Goal: Information Seeking & Learning: Learn about a topic

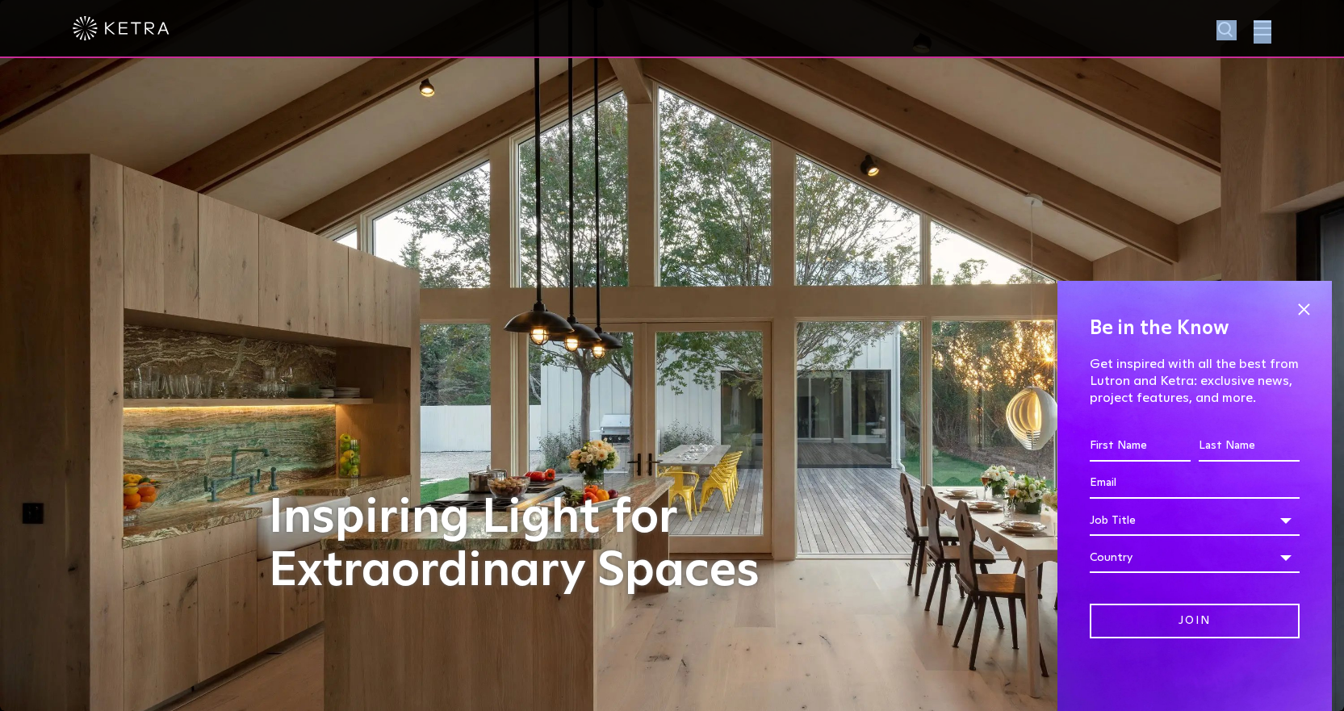
click at [1276, 22] on div at bounding box center [672, 29] width 1344 height 58
click at [1271, 22] on img at bounding box center [1262, 27] width 18 height 15
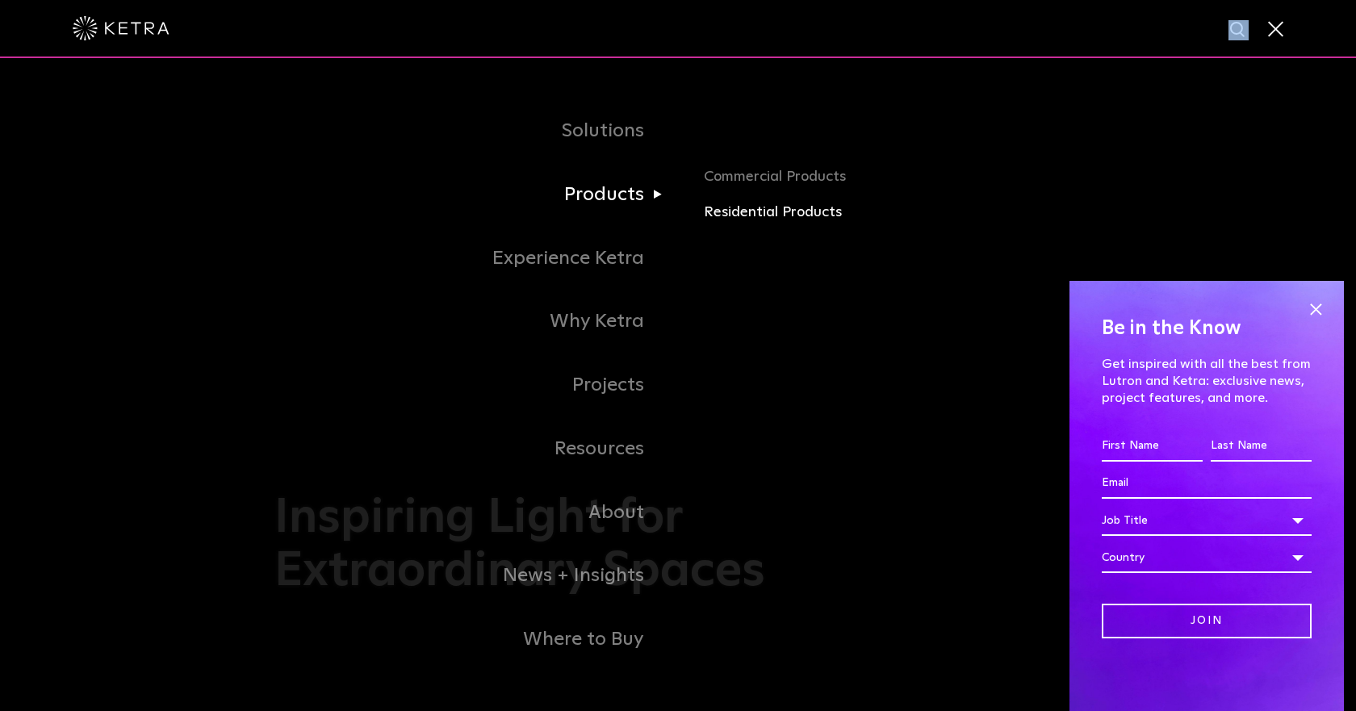
click at [763, 208] on link "Residential Products" at bounding box center [893, 212] width 378 height 23
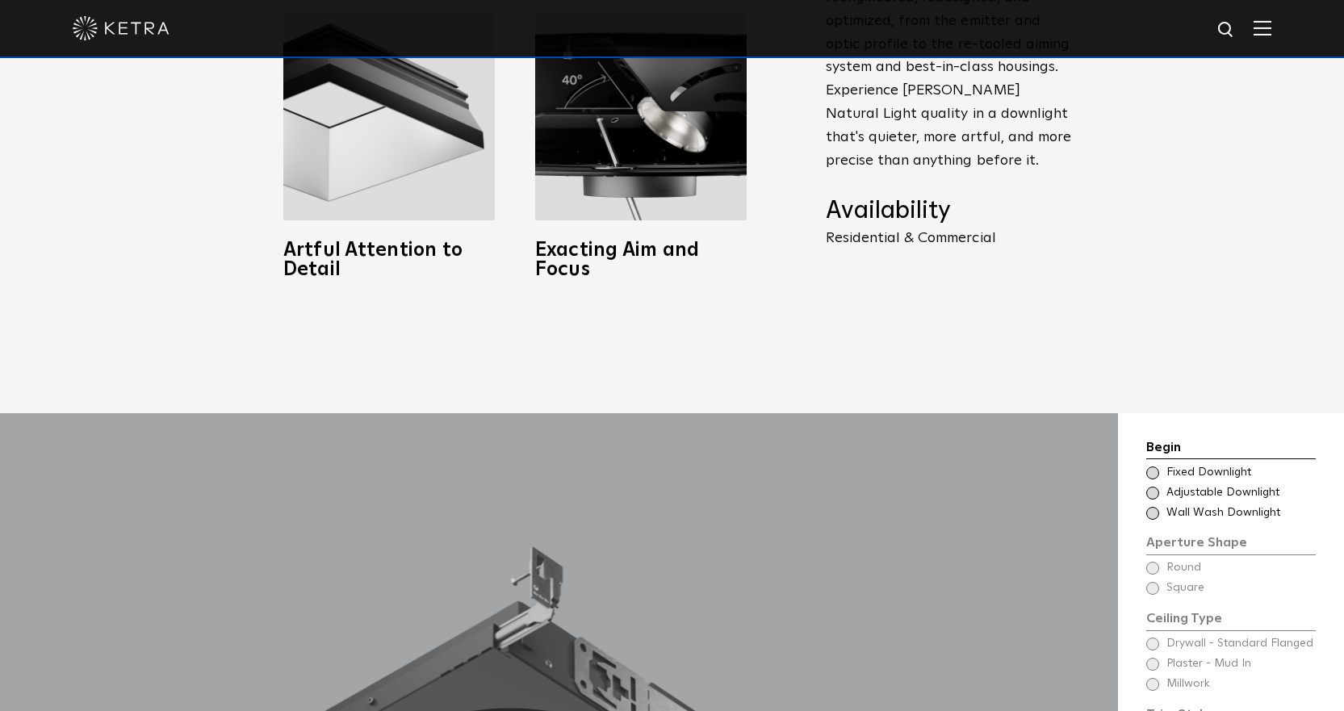
scroll to position [1372, 0]
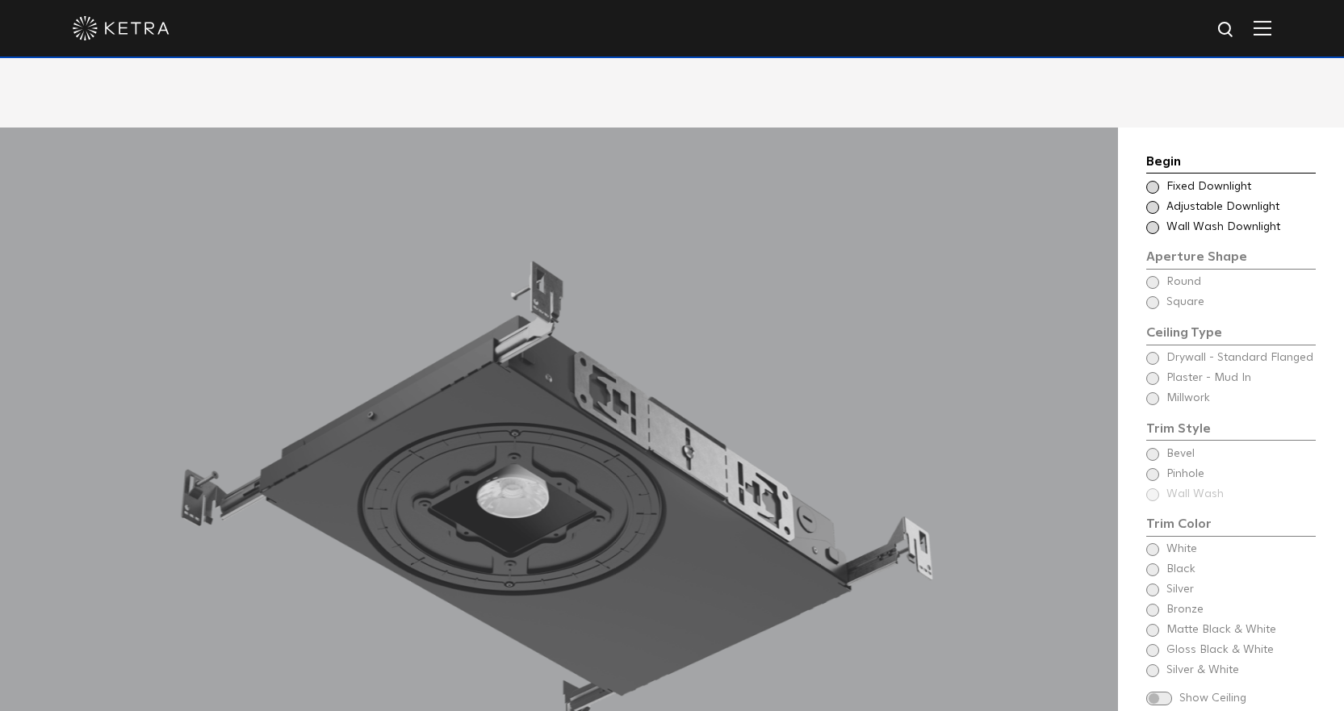
click at [1190, 153] on div "Begin Choose Aperture Shape Fixed Downlight Choose Aperture Shape Adjustable Do…" at bounding box center [1230, 194] width 169 height 84
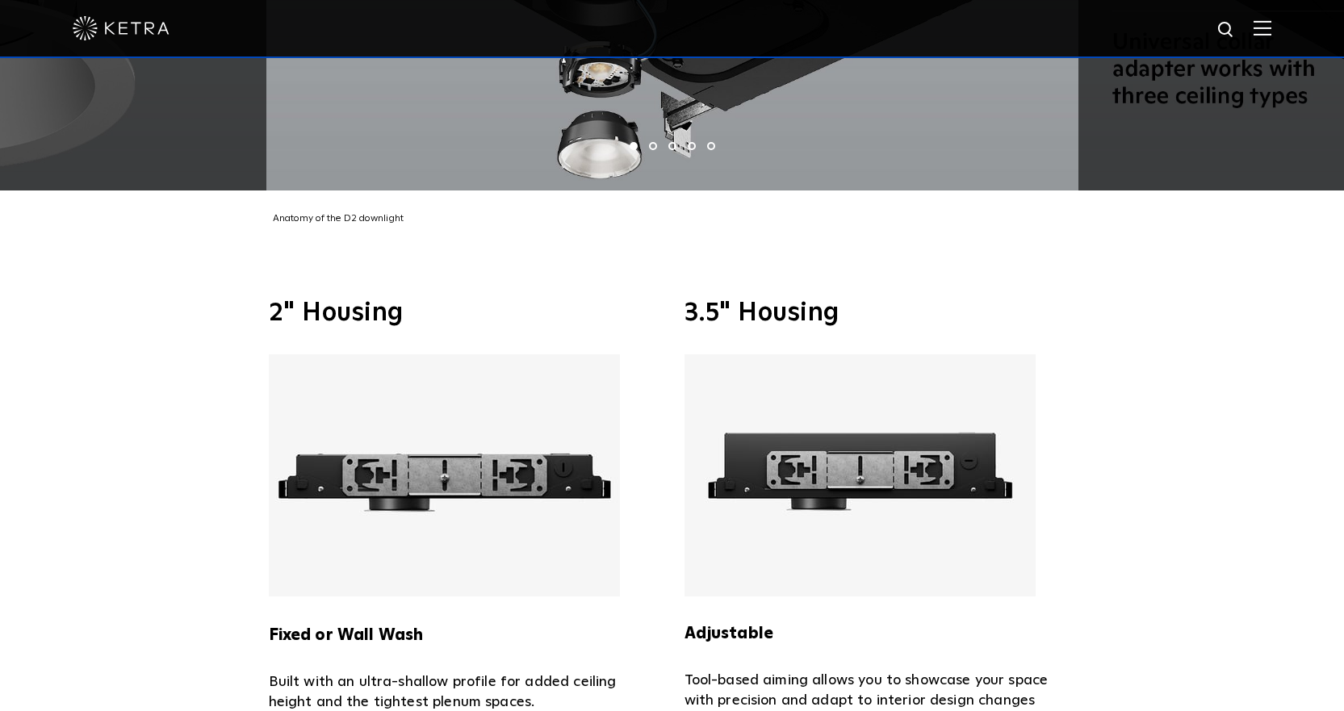
scroll to position [3632, 0]
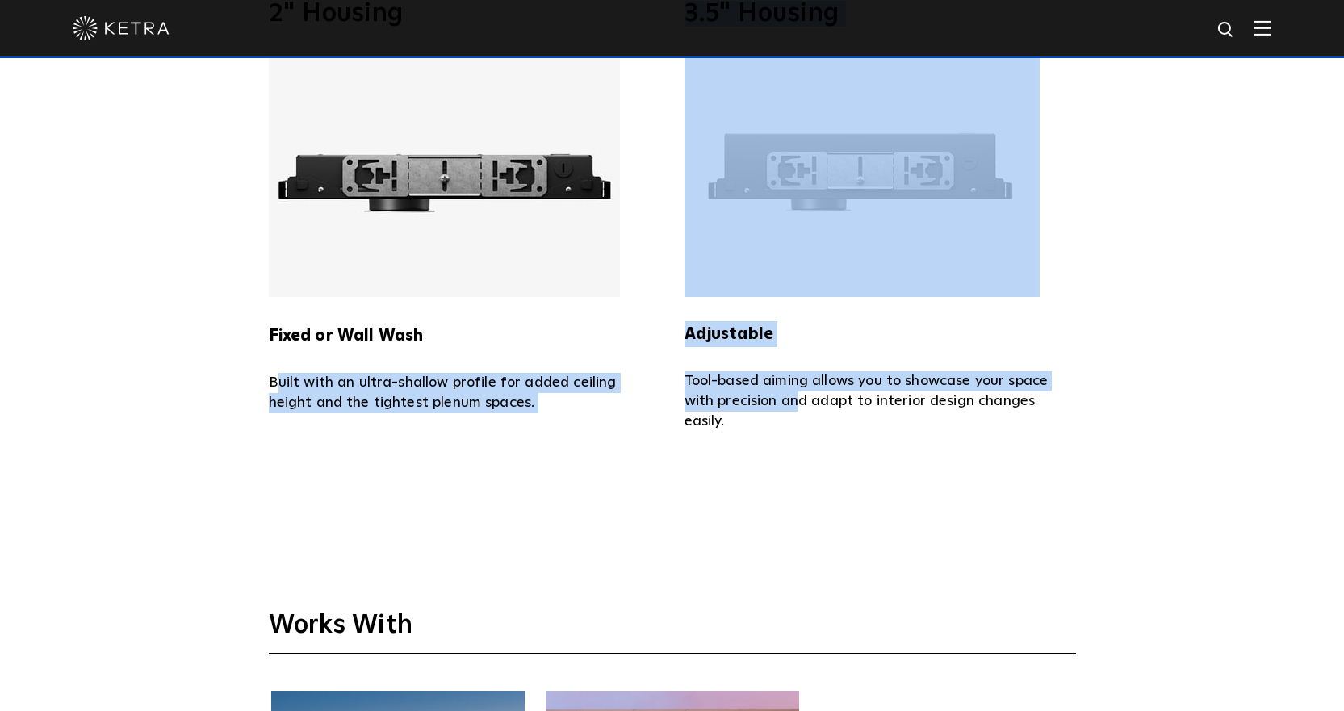
drag, startPoint x: 280, startPoint y: 353, endPoint x: 803, endPoint y: 366, distance: 523.1
click at [803, 366] on div "2" Housing Fixed or Wall Wash Built with an ultra-shallow profile for added cei…" at bounding box center [672, 216] width 807 height 431
click at [803, 371] on p "Tool-based aiming allows you to showcase your space with precision and adapt to…" at bounding box center [879, 401] width 391 height 61
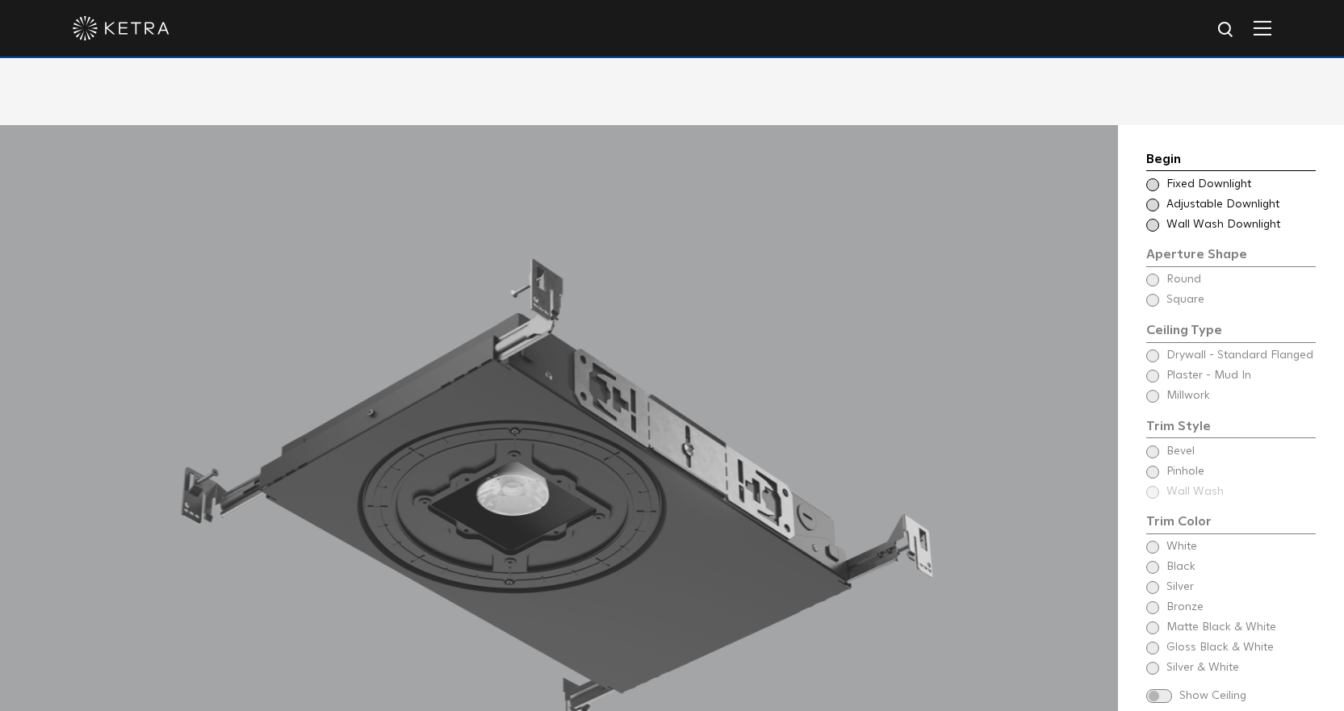
scroll to position [1372, 0]
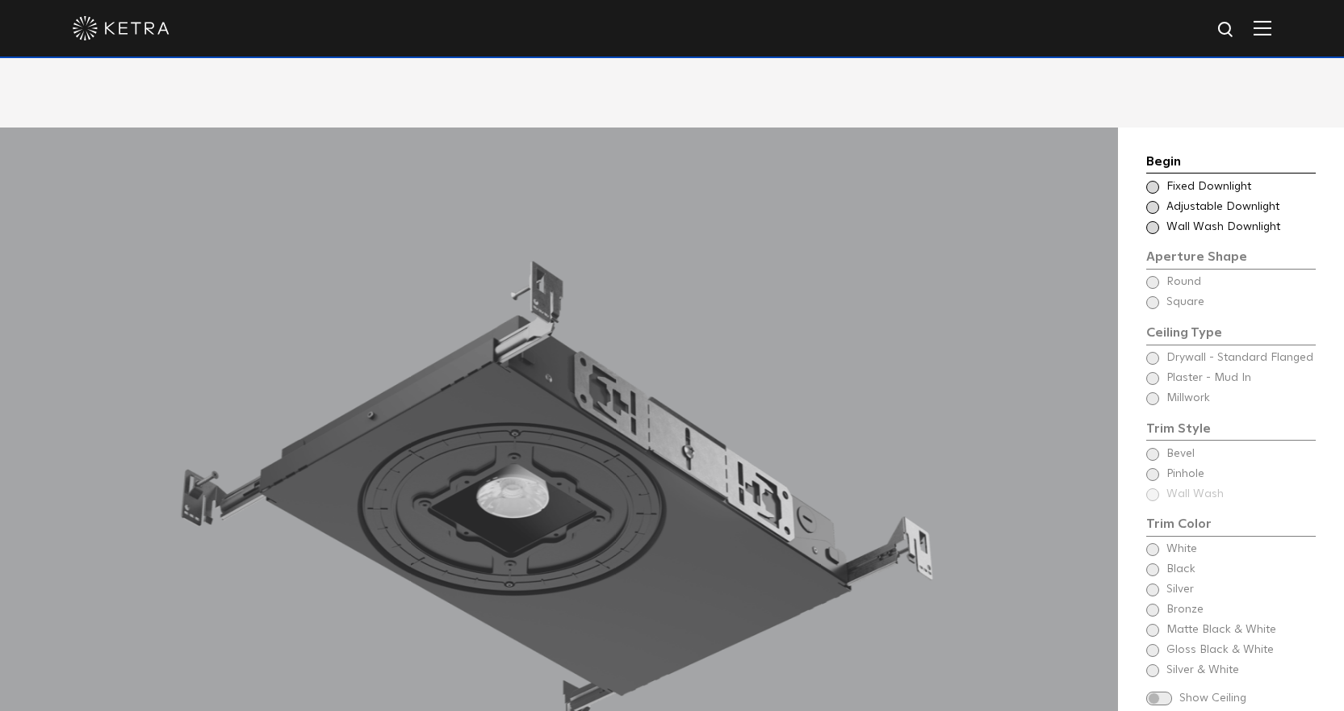
click at [1195, 155] on div "Begin Choose Aperture Shape Fixed Downlight Choose Aperture Shape Adjustable Do…" at bounding box center [1230, 194] width 169 height 84
click at [1199, 179] on span "Fixed Downlight" at bounding box center [1240, 187] width 148 height 16
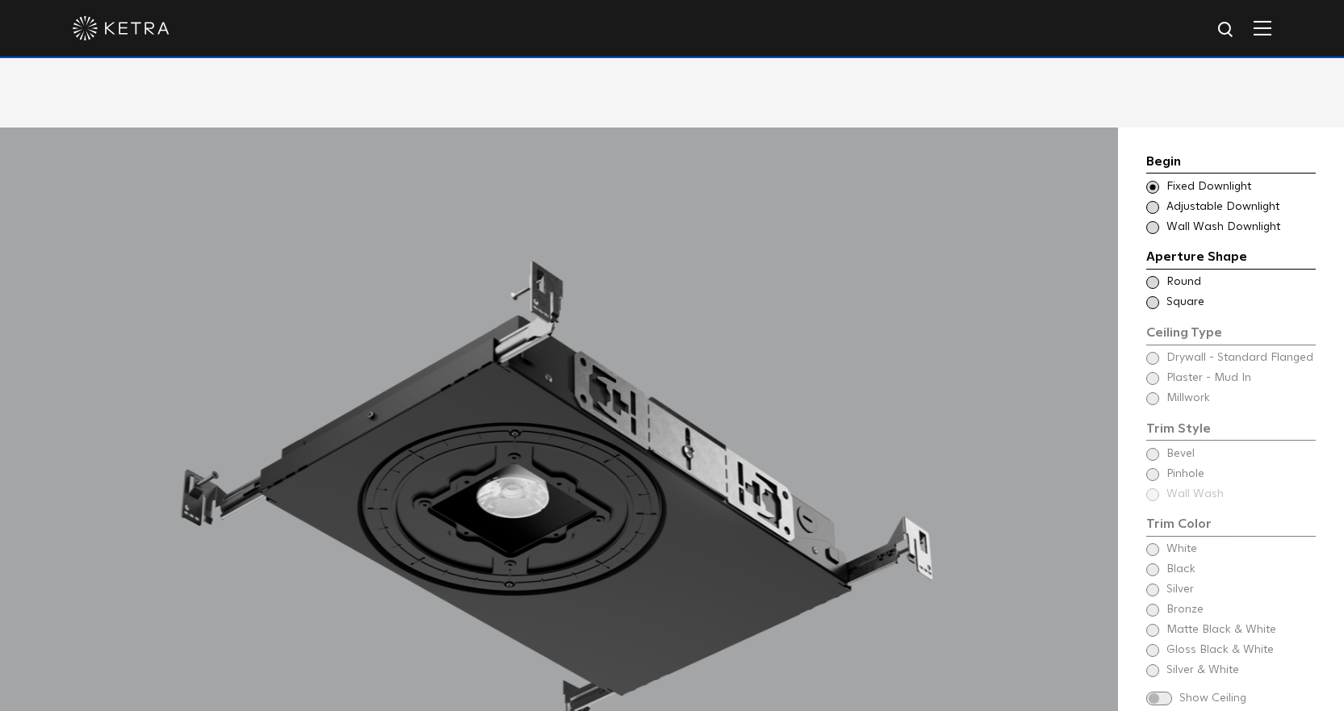
click at [1182, 274] on span "Round" at bounding box center [1240, 282] width 148 height 16
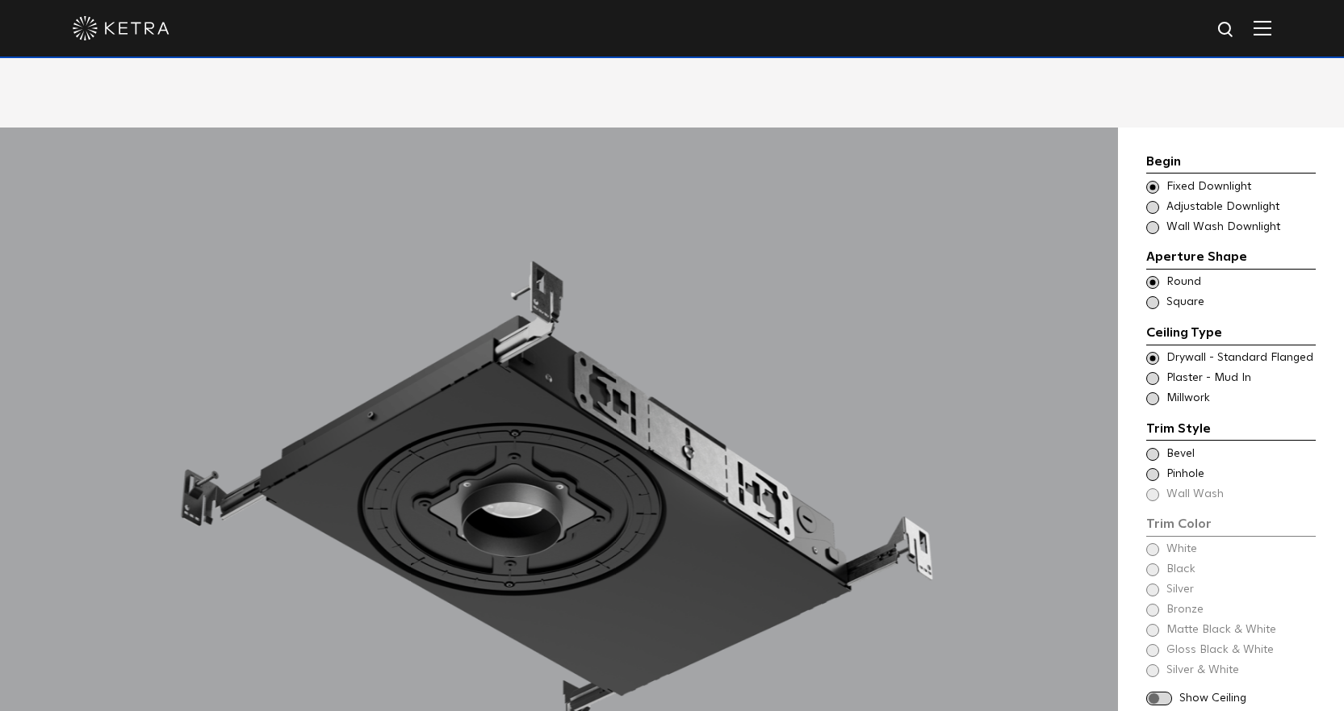
click at [1186, 466] on span "Pinhole" at bounding box center [1240, 474] width 148 height 16
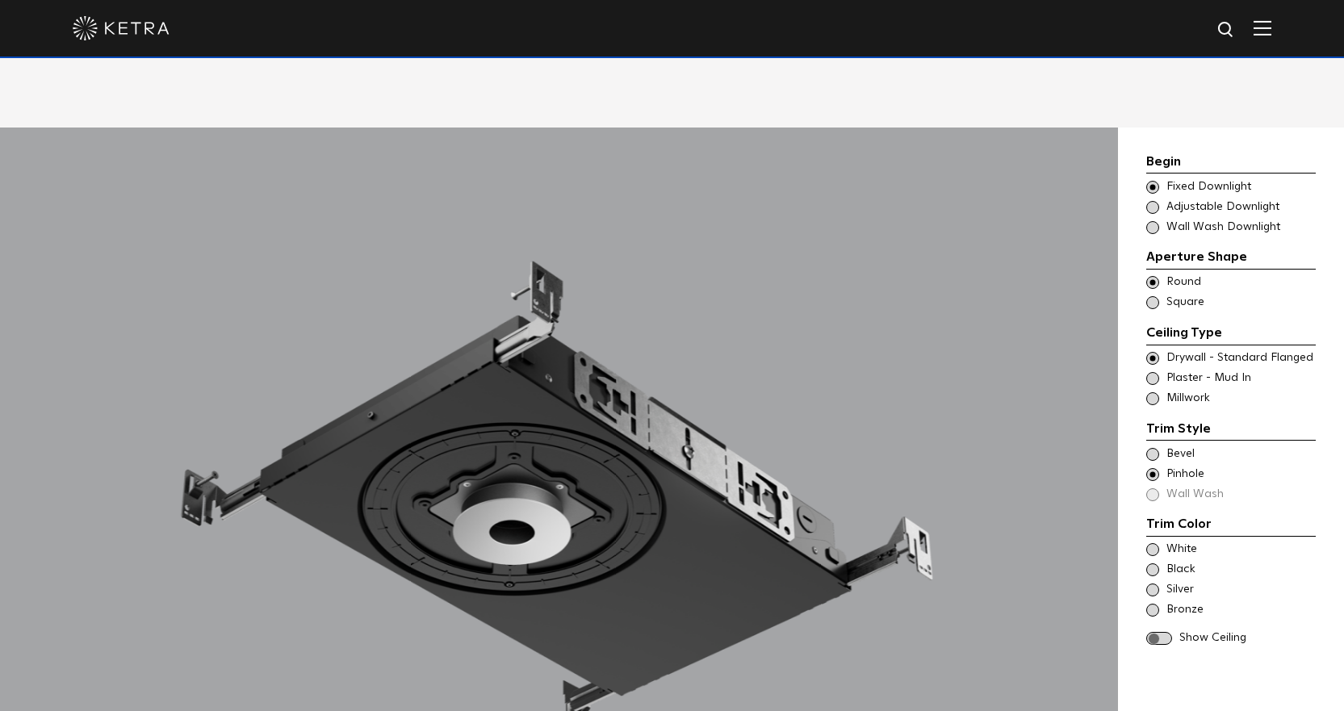
click at [1186, 466] on span "Pinhole" at bounding box center [1240, 474] width 148 height 16
click at [1180, 446] on span "Bevel" at bounding box center [1240, 454] width 148 height 16
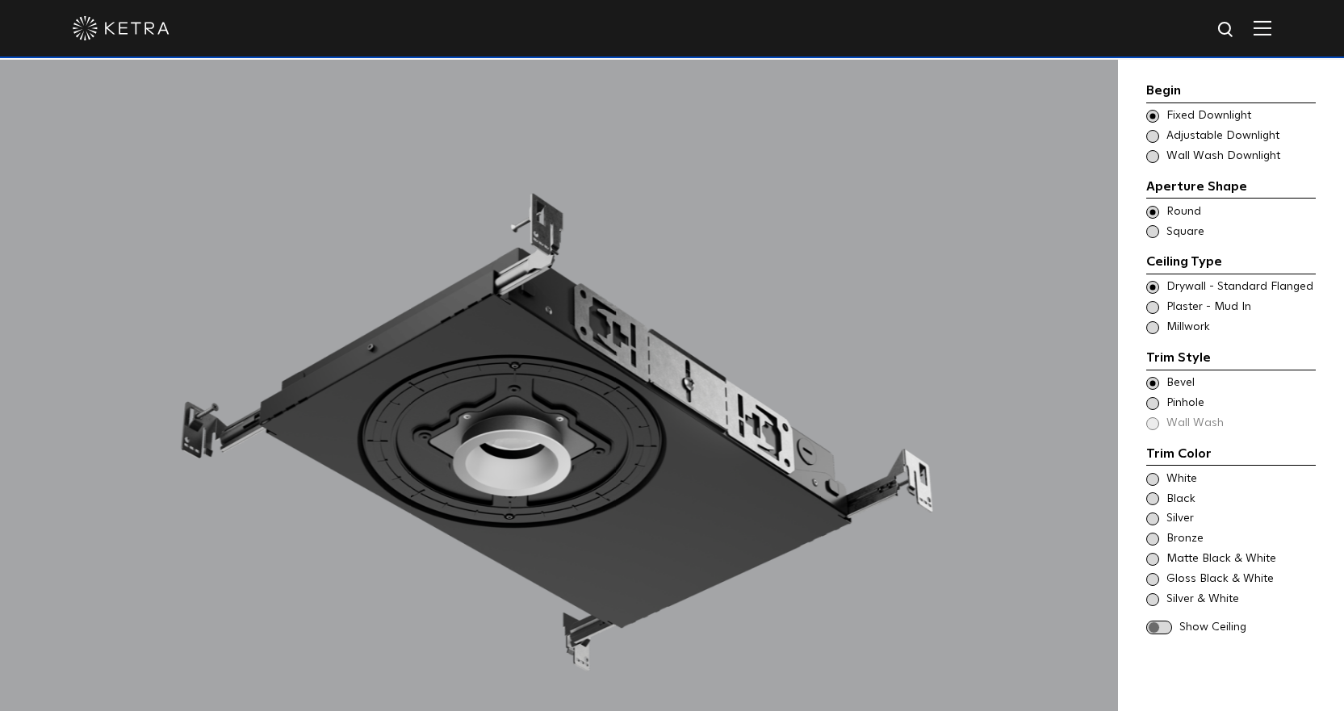
scroll to position [1533, 0]
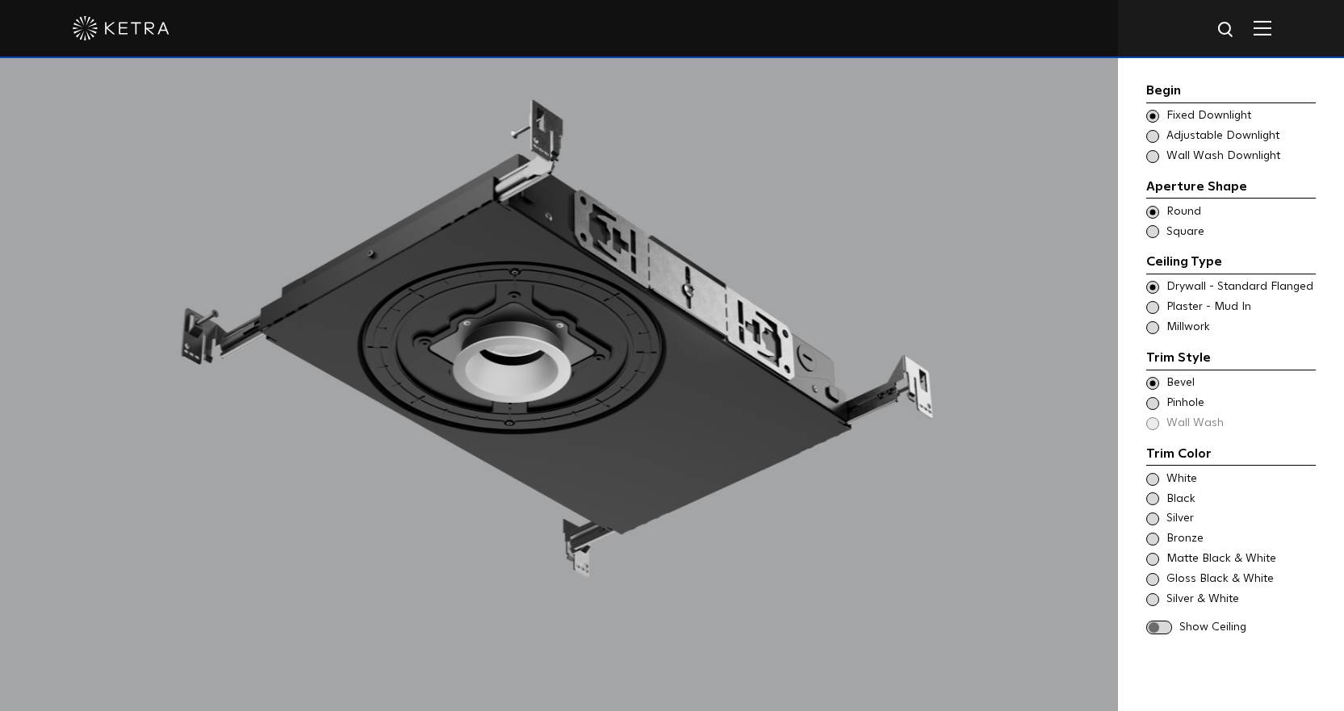
click at [1180, 483] on span "White" at bounding box center [1240, 479] width 148 height 16
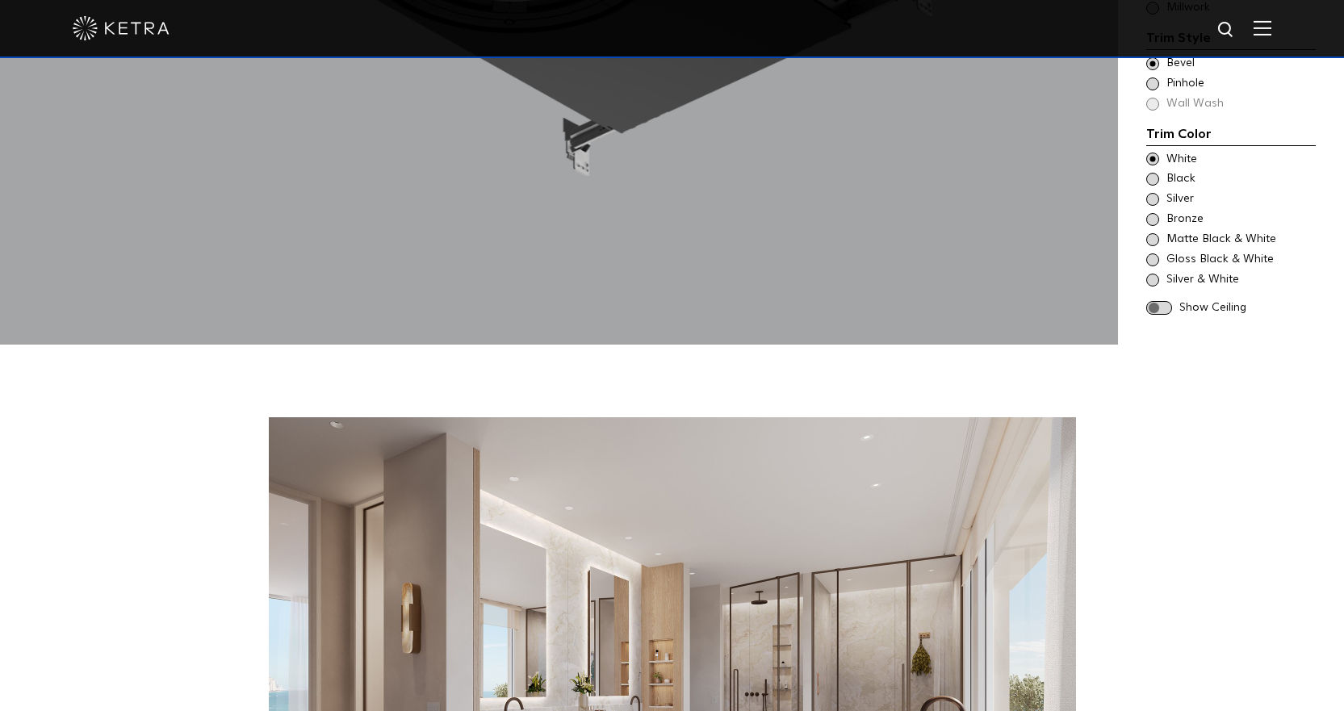
scroll to position [1937, 0]
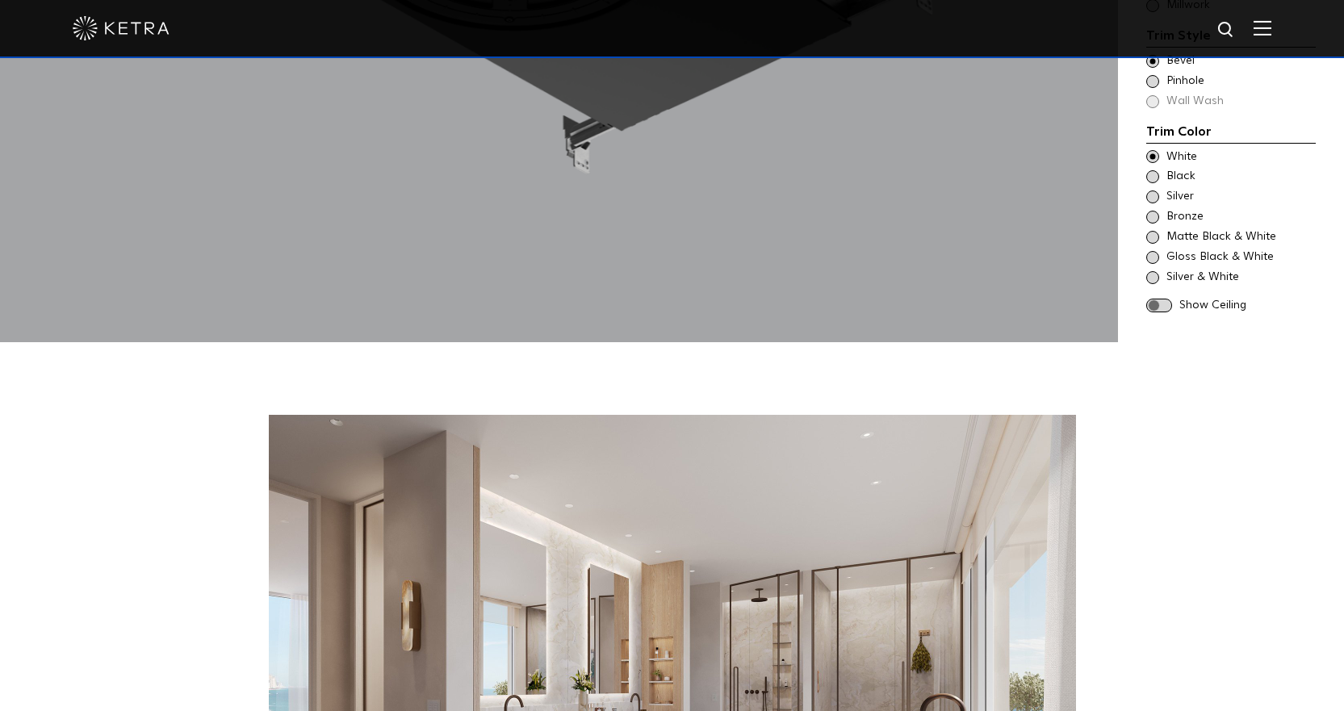
click at [1161, 299] on span at bounding box center [1159, 306] width 26 height 14
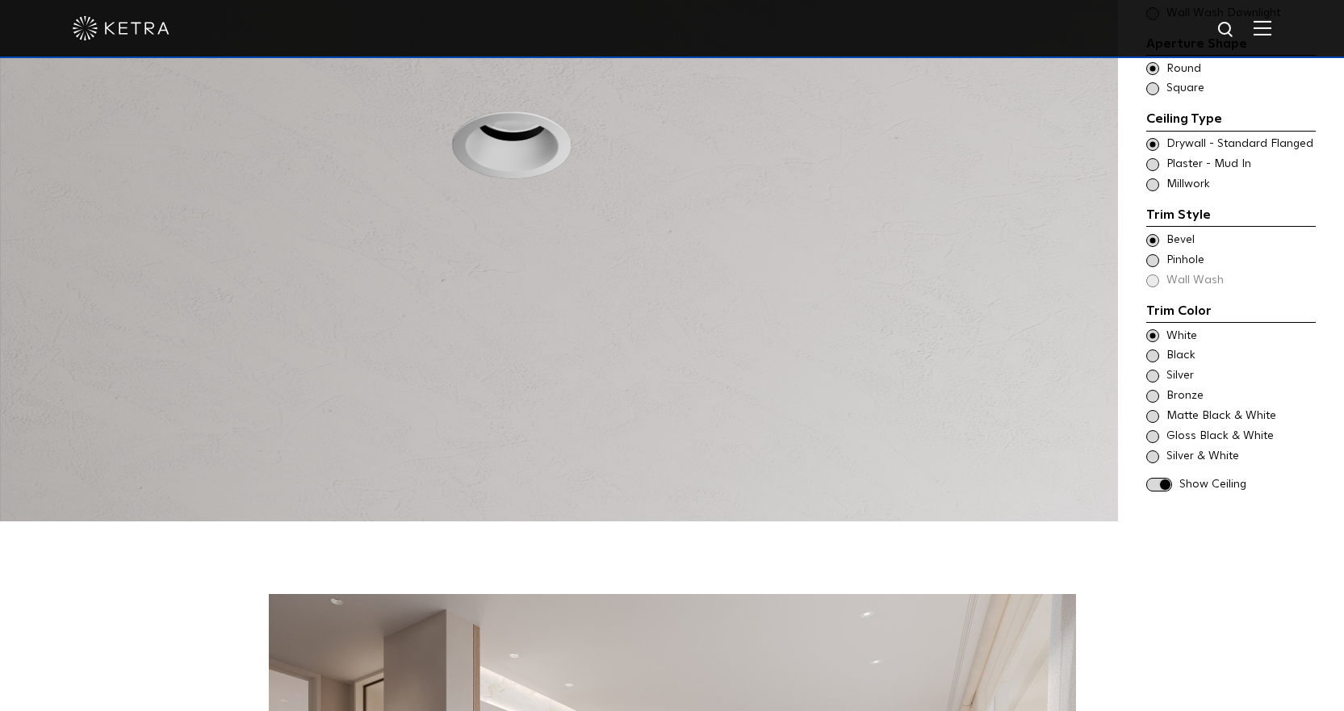
scroll to position [1533, 0]
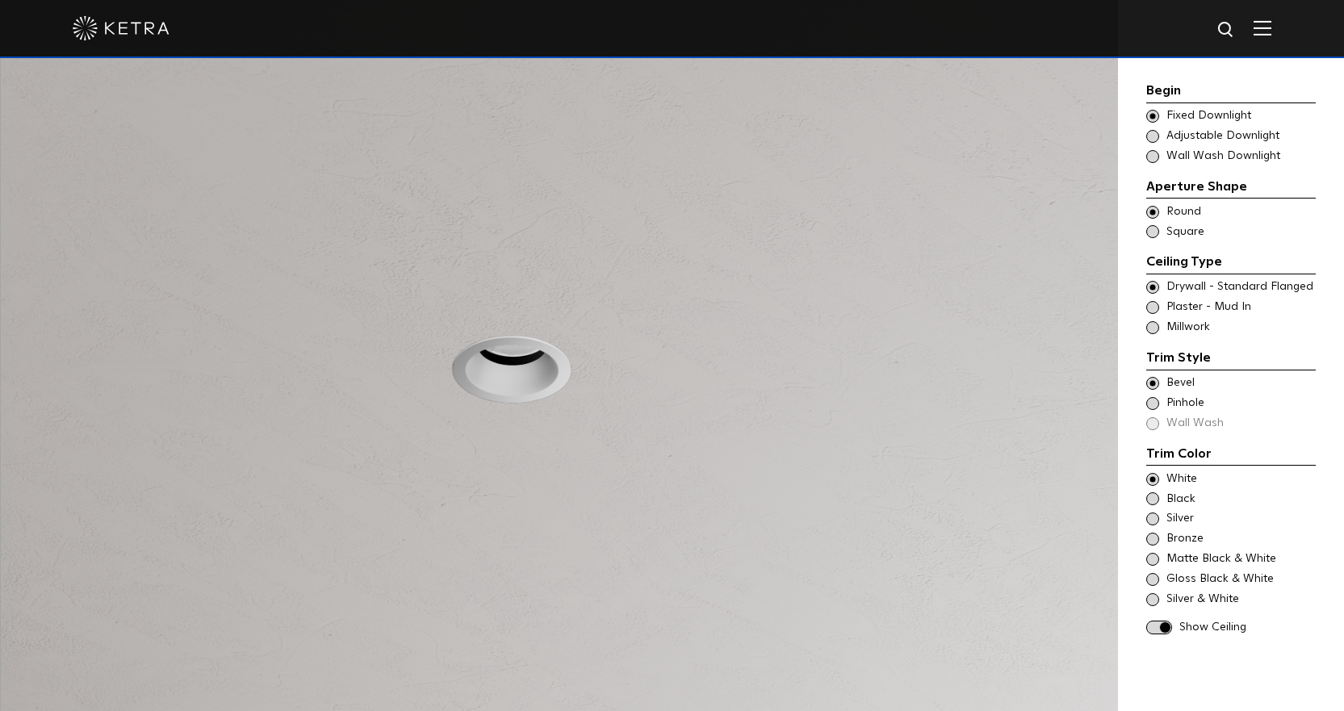
click at [1200, 309] on span "Plaster - Mud In" at bounding box center [1240, 307] width 148 height 16
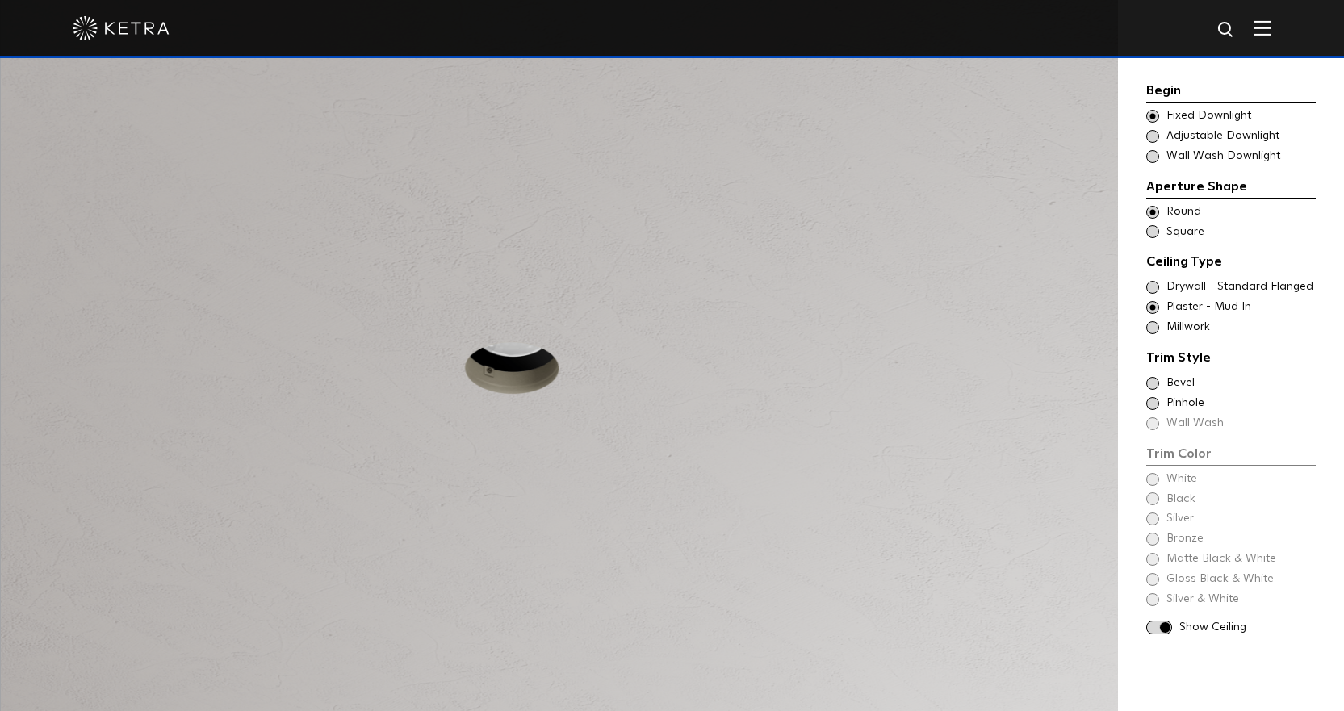
click at [1194, 293] on span "Drywall - Standard Flanged" at bounding box center [1240, 287] width 148 height 16
click at [1182, 384] on span "Bevel" at bounding box center [1240, 383] width 148 height 16
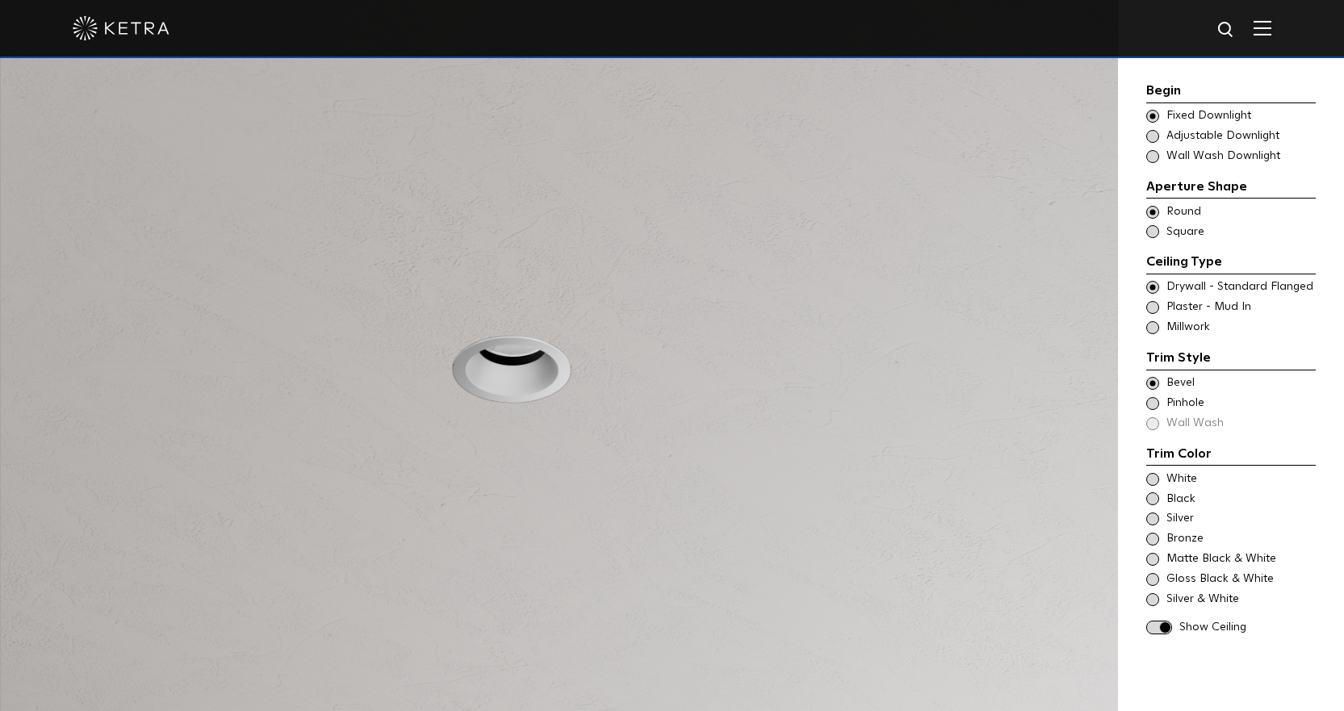
click at [1188, 408] on span "Pinhole" at bounding box center [1240, 403] width 148 height 16
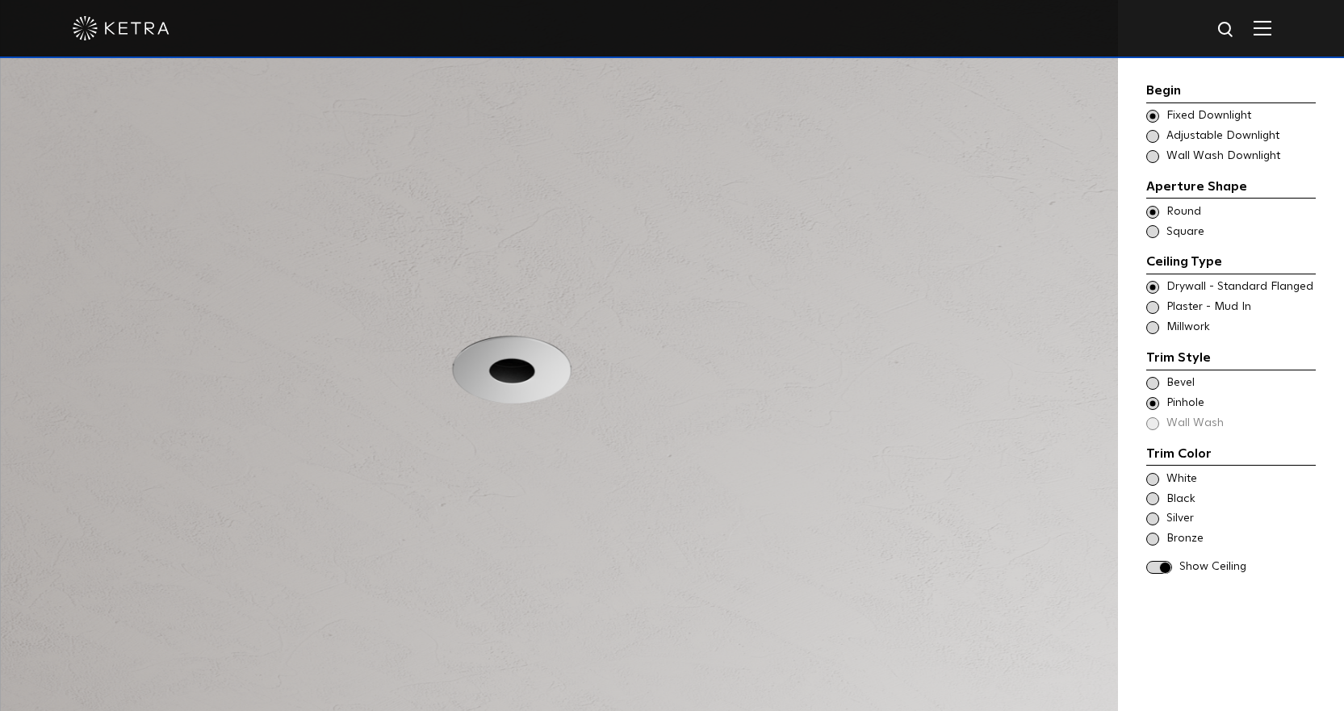
click at [1176, 381] on span "Bevel" at bounding box center [1240, 383] width 148 height 16
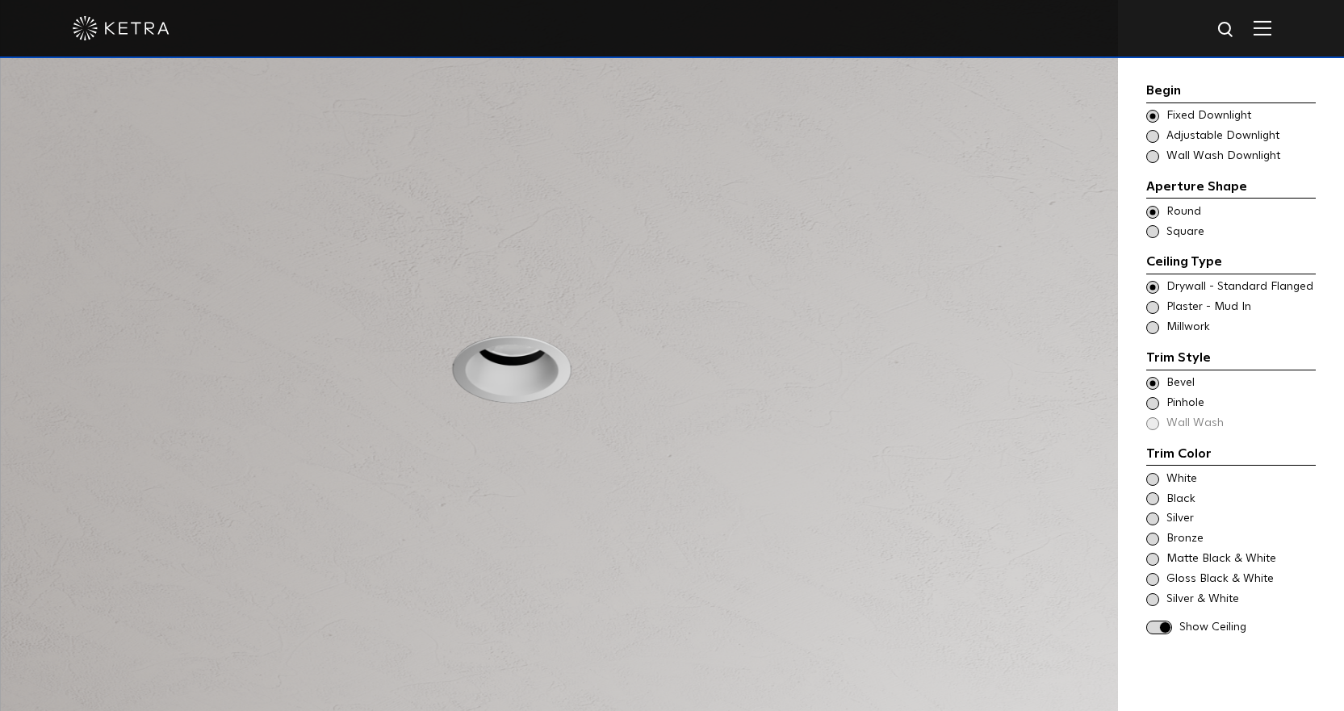
click at [1188, 483] on span "White" at bounding box center [1240, 479] width 148 height 16
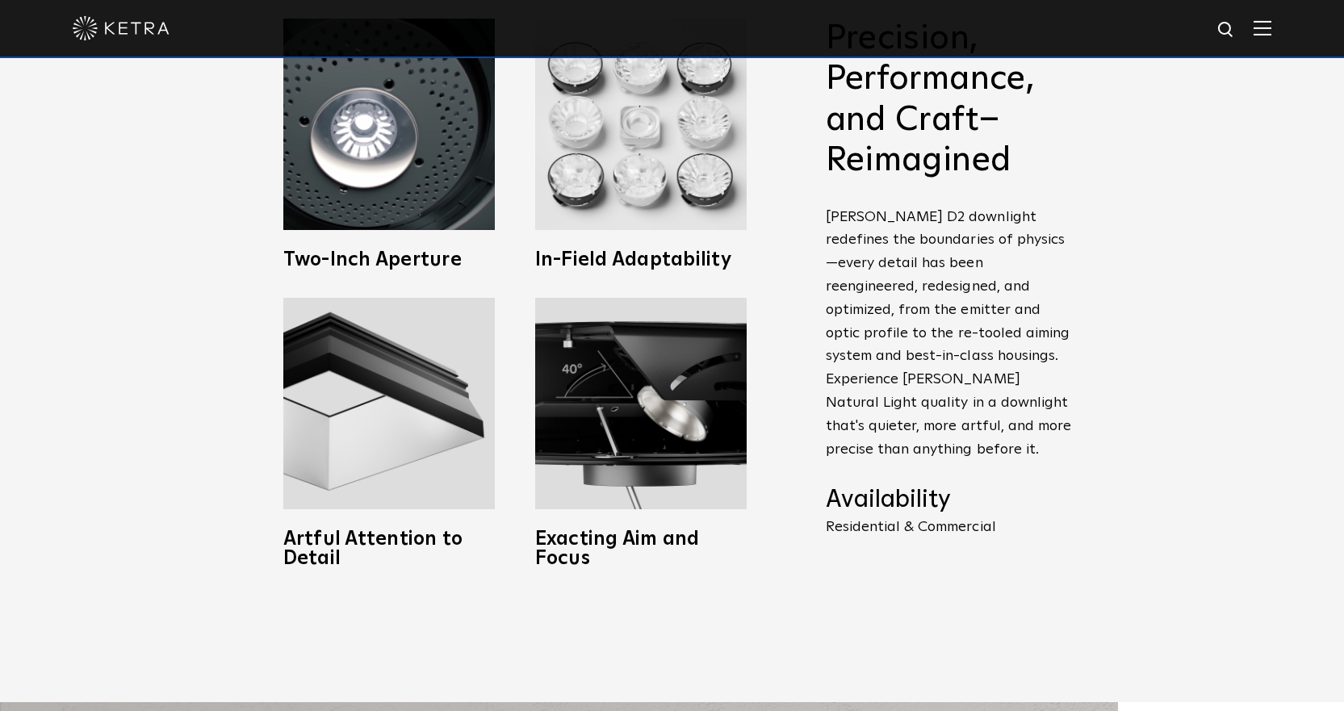
scroll to position [1130, 0]
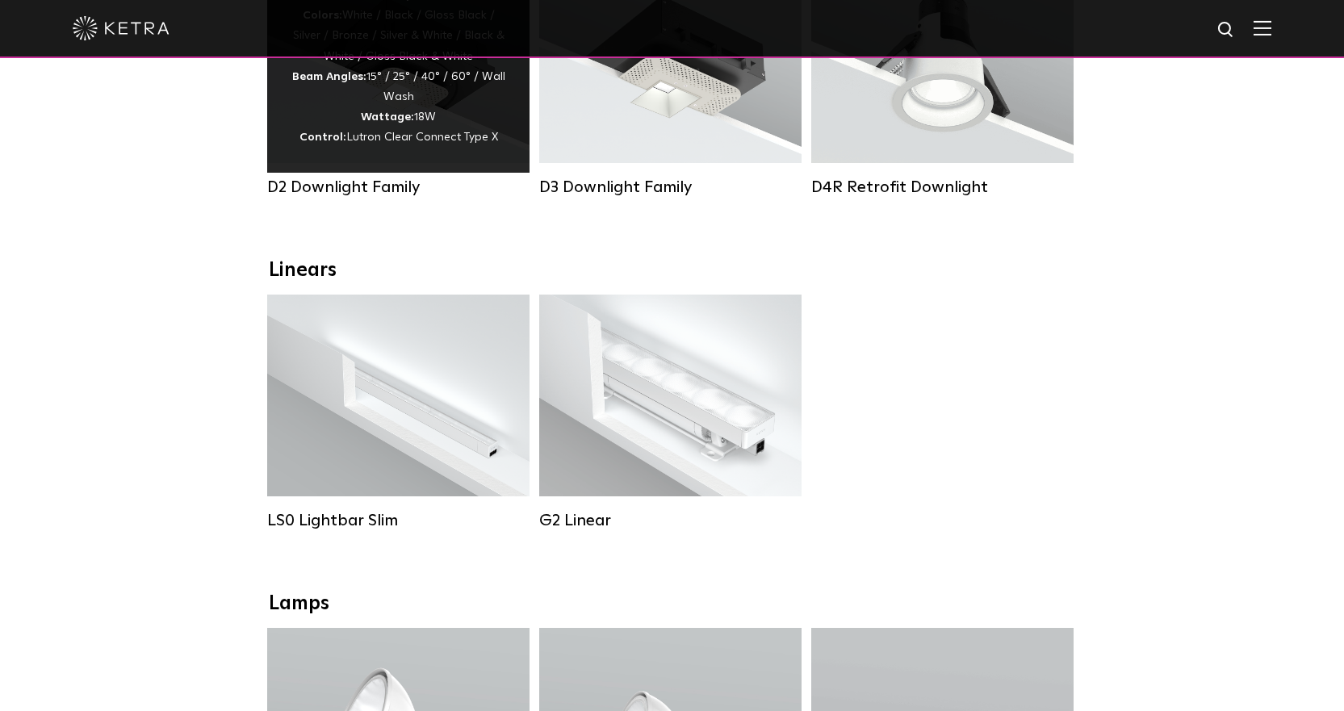
scroll to position [242, 0]
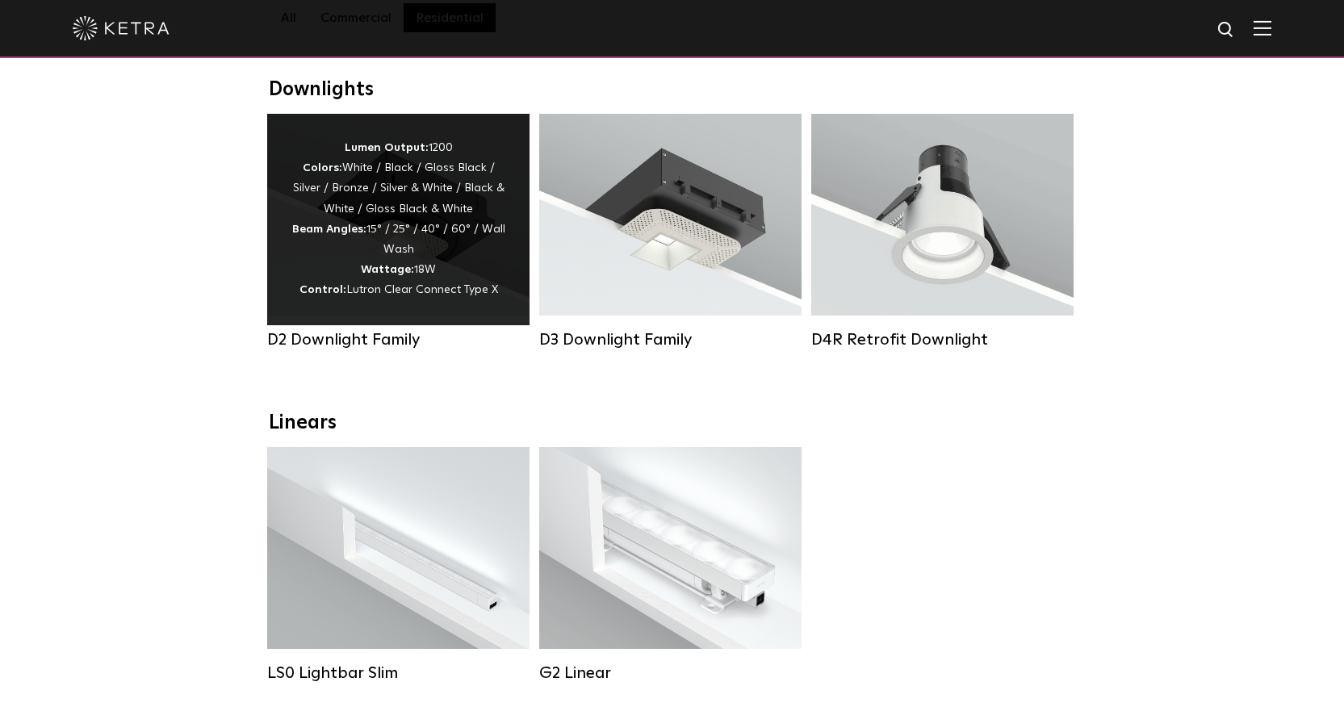
click at [355, 235] on strong "Beam Angles:" at bounding box center [329, 229] width 74 height 11
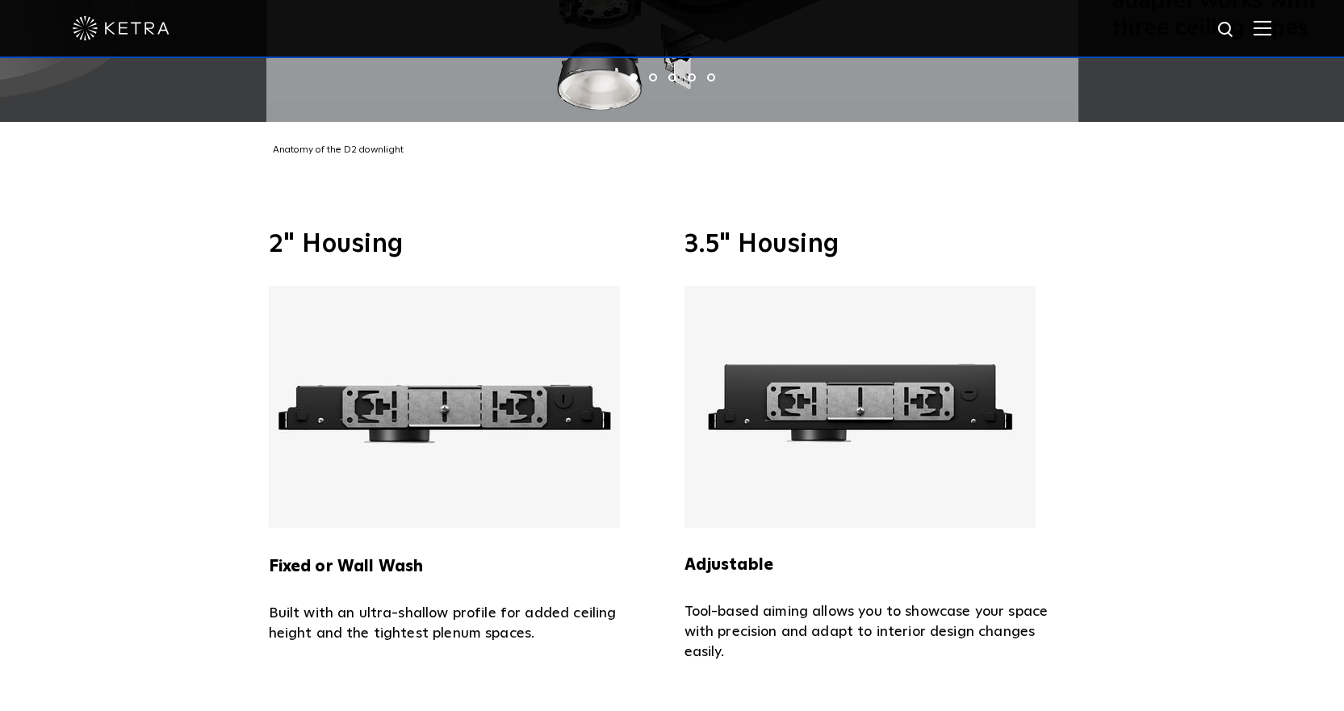
scroll to position [3390, 0]
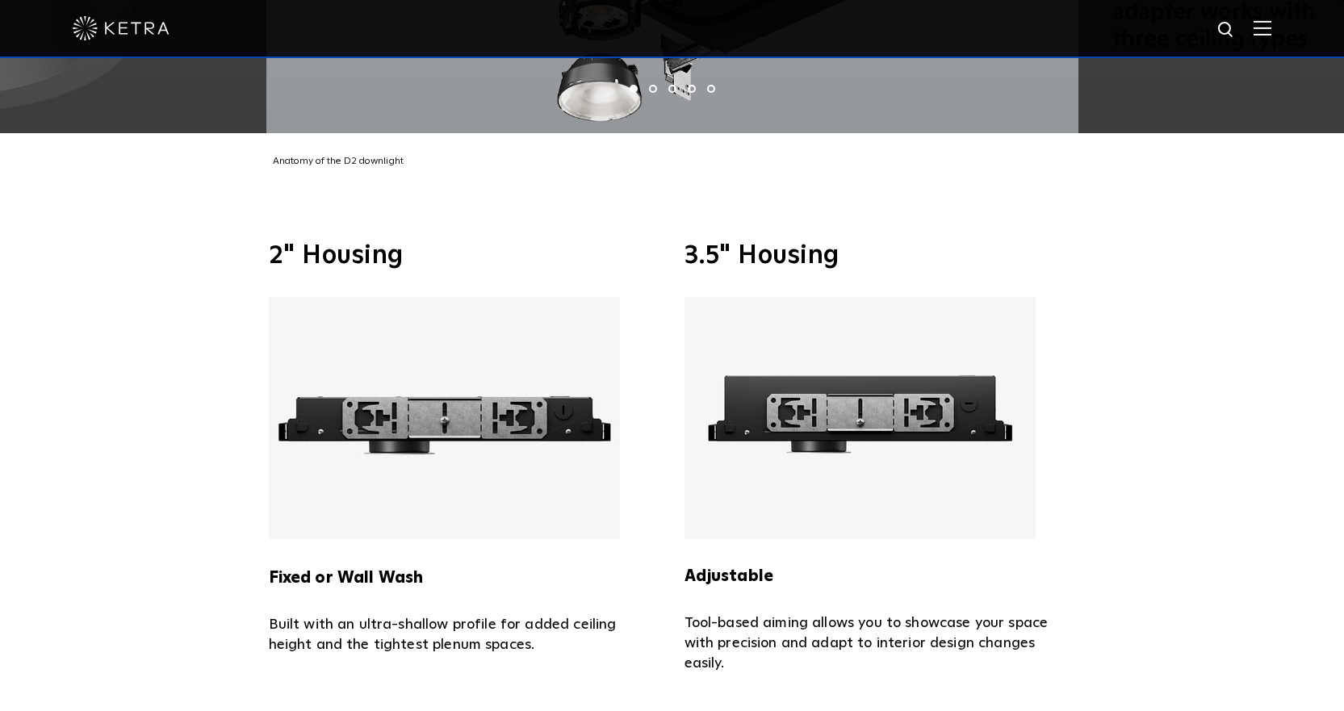
click at [383, 243] on h3 "2" Housing" at bounding box center [464, 256] width 391 height 26
click at [358, 328] on img at bounding box center [444, 418] width 351 height 242
click at [381, 570] on strong "Fixed or Wall Wash" at bounding box center [346, 578] width 155 height 16
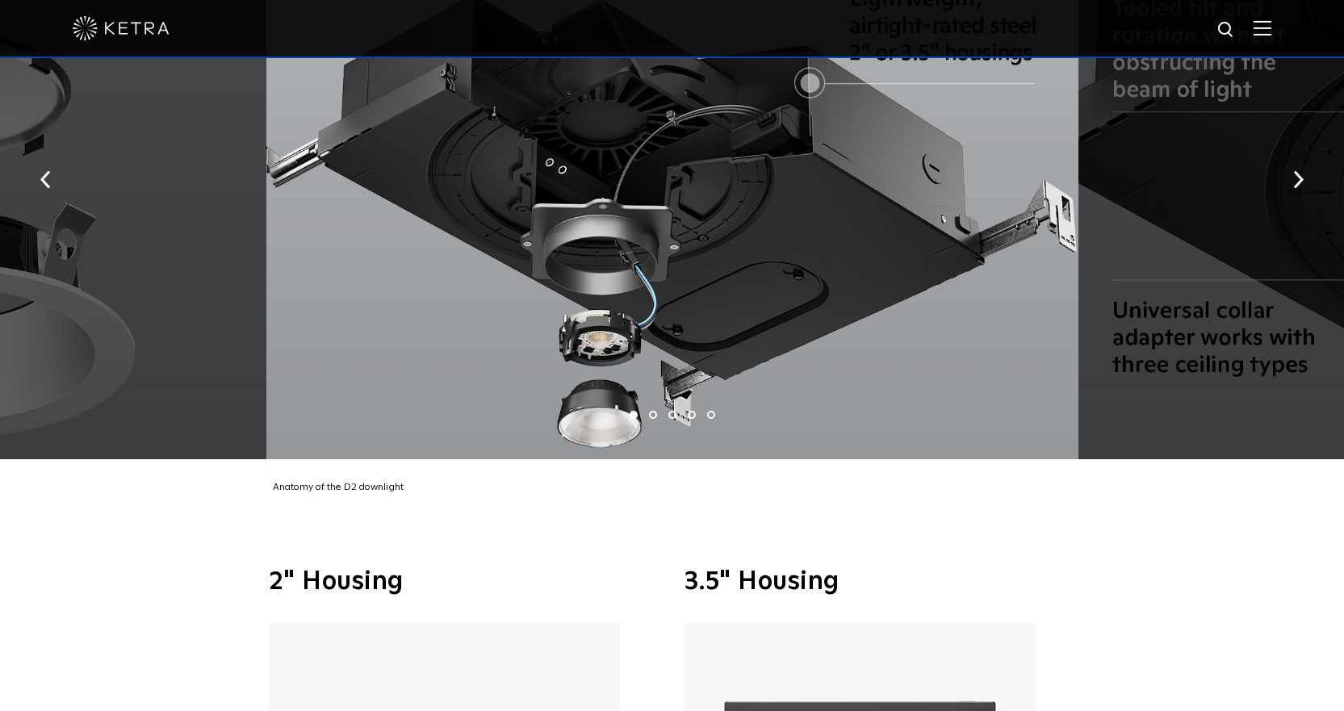
scroll to position [2815, 0]
